Goal: Information Seeking & Learning: Learn about a topic

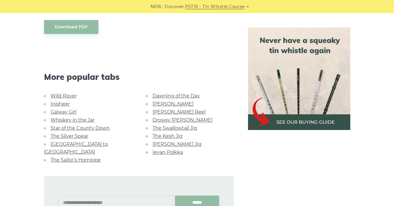
scroll to position [360, 0]
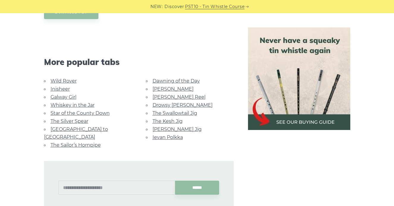
click at [60, 86] on link "Inisheer" at bounding box center [60, 89] width 19 height 6
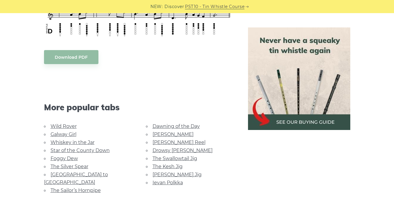
scroll to position [387, 0]
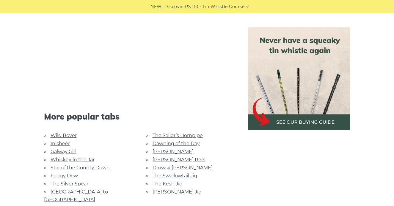
scroll to position [613, 0]
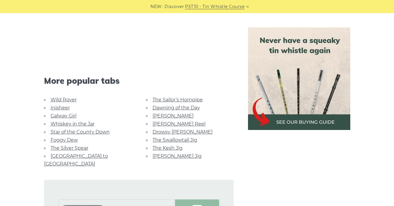
click at [71, 153] on link "[GEOGRAPHIC_DATA] to [GEOGRAPHIC_DATA]" at bounding box center [76, 159] width 64 height 13
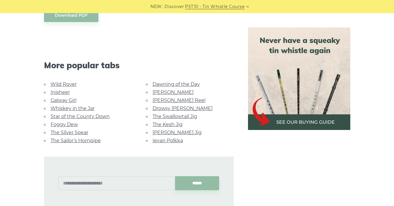
scroll to position [318, 0]
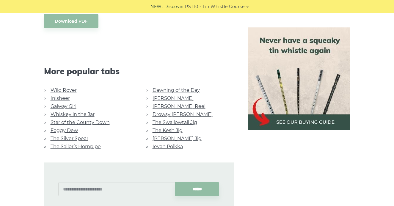
click at [77, 135] on link "The Silver Spear" at bounding box center [70, 138] width 38 height 6
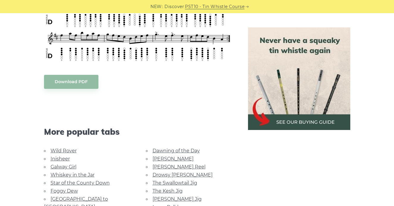
scroll to position [345, 0]
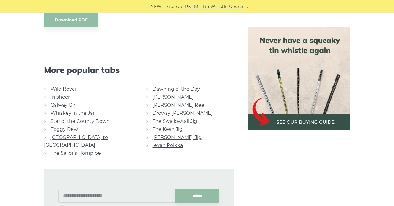
click at [63, 127] on link "Foggy Dew" at bounding box center [64, 129] width 27 height 6
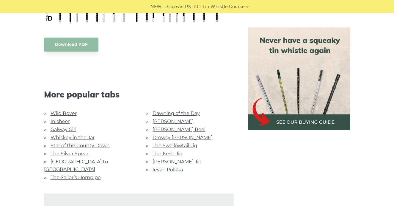
scroll to position [328, 0]
click at [56, 142] on link "Star of the County Down" at bounding box center [80, 145] width 59 height 6
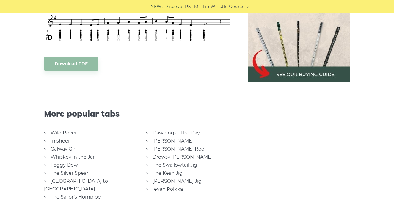
scroll to position [343, 0]
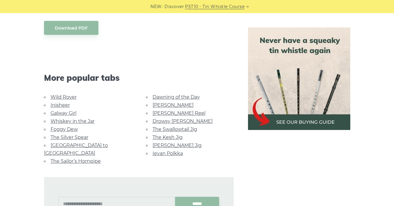
click at [53, 134] on link "The Silver Spear" at bounding box center [70, 137] width 38 height 6
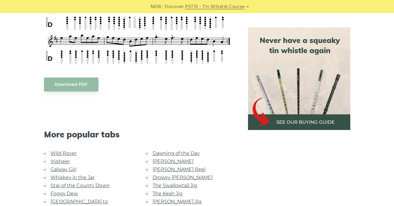
scroll to position [324, 0]
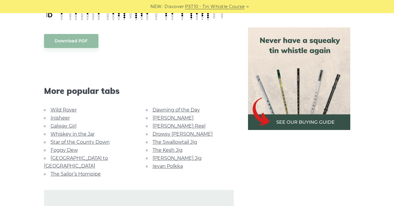
click at [56, 132] on link "Whiskey in the Jar" at bounding box center [73, 134] width 44 height 6
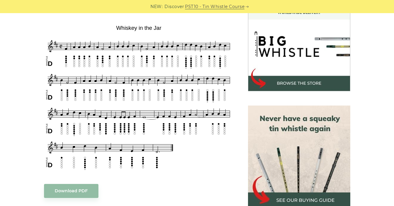
scroll to position [356, 0]
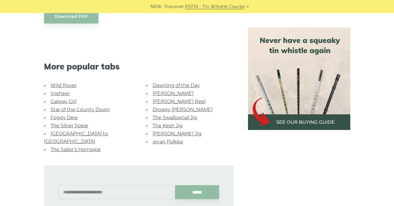
click at [54, 115] on link "Foggy Dew" at bounding box center [64, 118] width 27 height 6
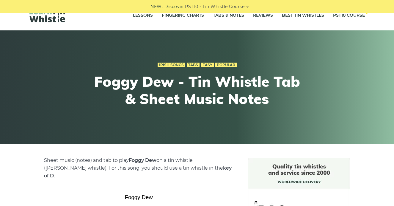
scroll to position [161, 0]
